Goal: Information Seeking & Learning: Learn about a topic

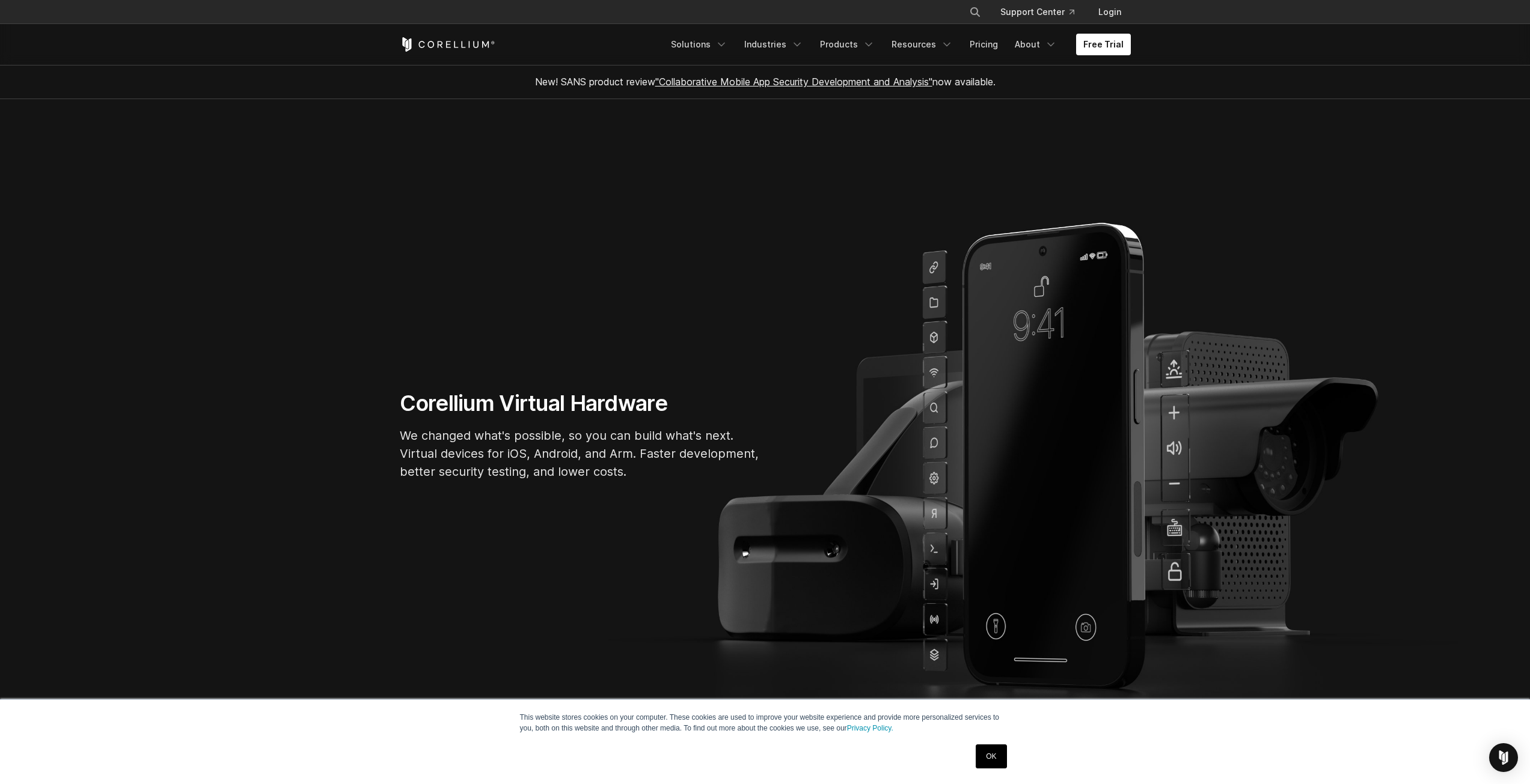
click at [988, 754] on link "OK" at bounding box center [991, 756] width 31 height 24
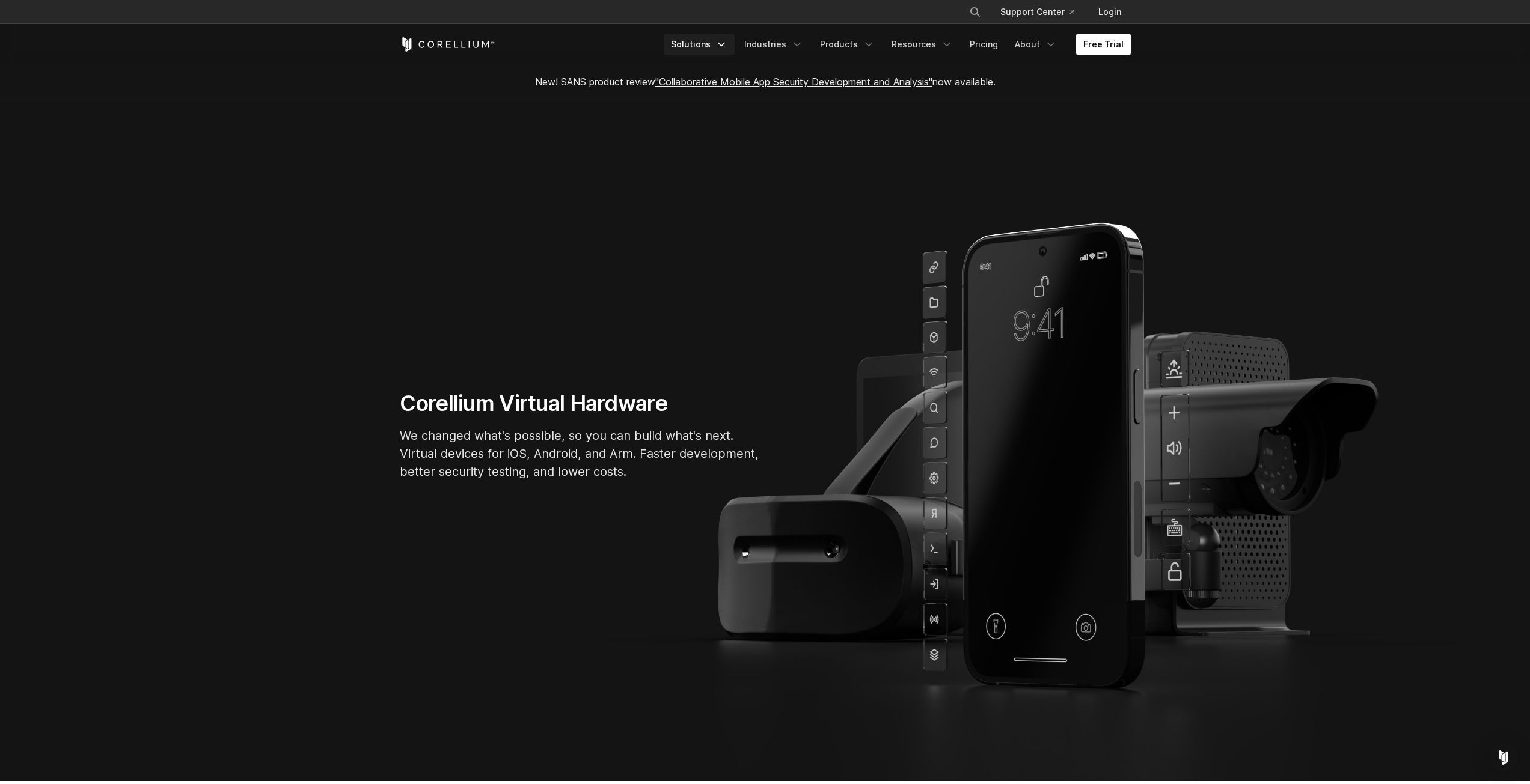
click at [698, 47] on link "Solutions" at bounding box center [699, 45] width 71 height 21
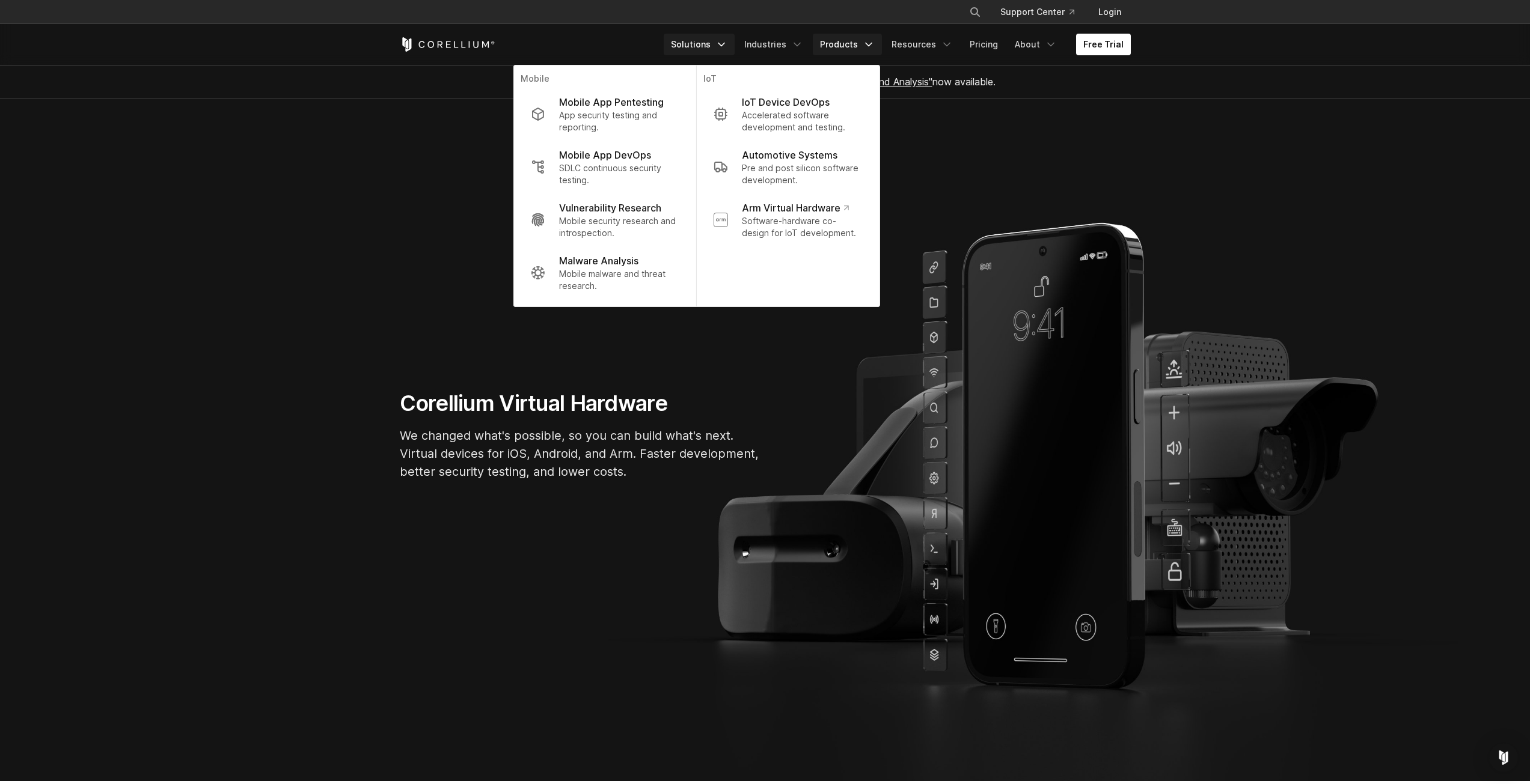
click at [848, 36] on link "Products" at bounding box center [847, 45] width 69 height 21
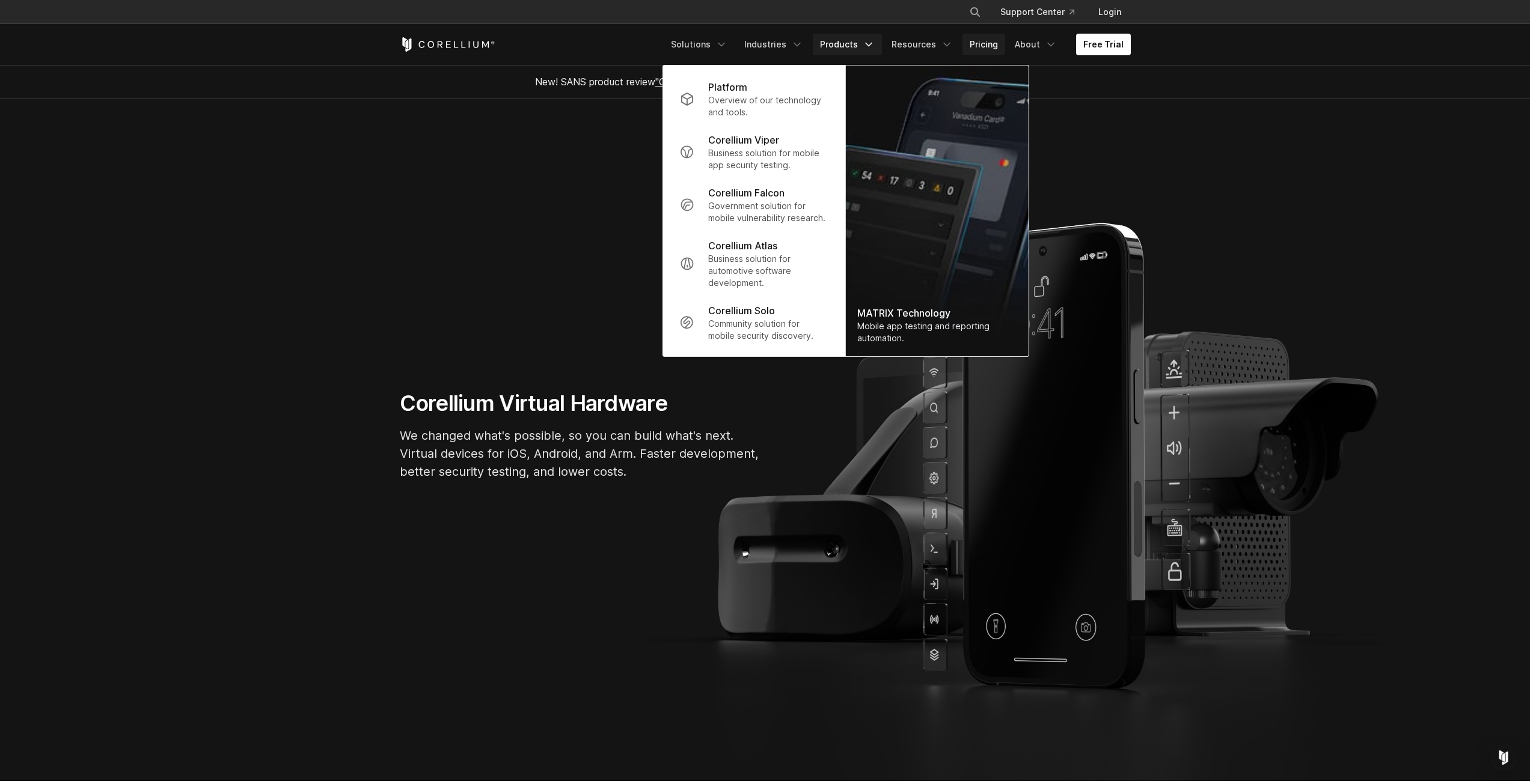
click at [993, 45] on link "Pricing" at bounding box center [984, 45] width 43 height 21
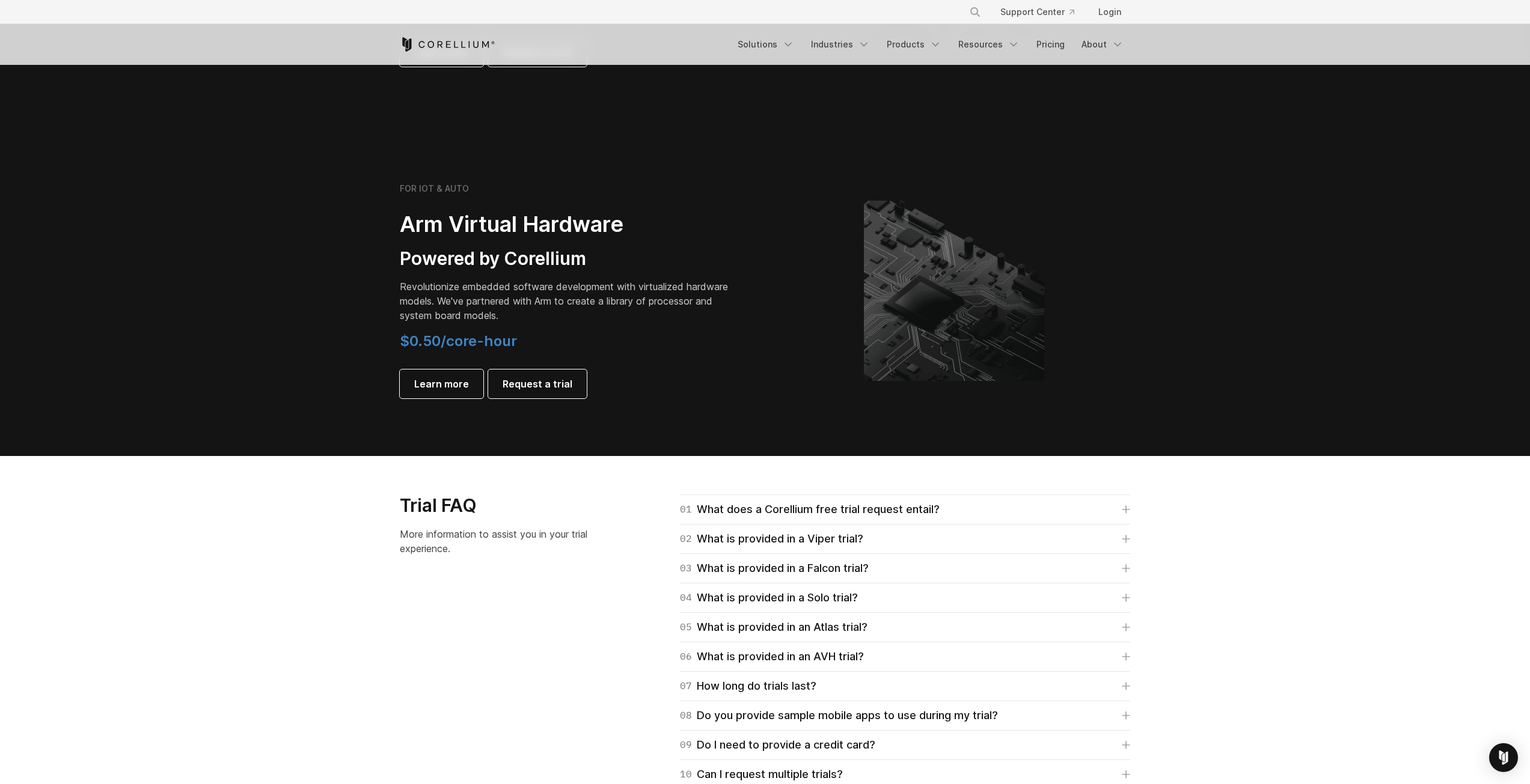
scroll to position [1322, 0]
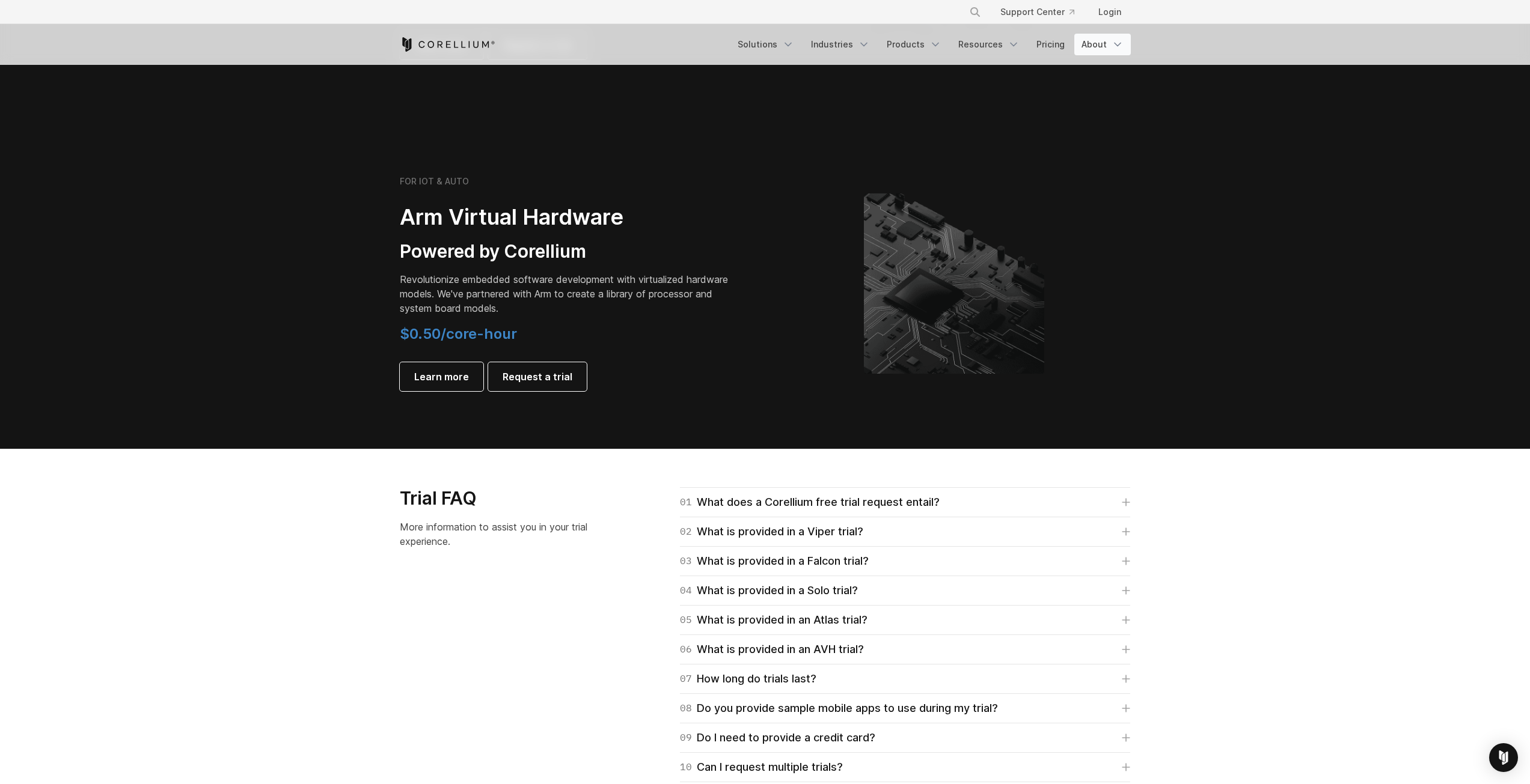
click at [1090, 42] on link "About" at bounding box center [1103, 45] width 56 height 21
